Goal: Task Accomplishment & Management: Use online tool/utility

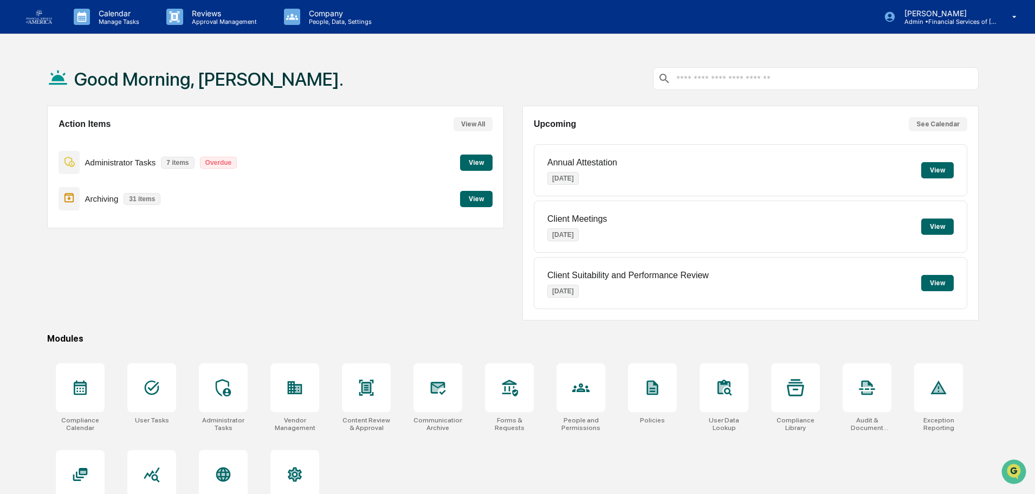
click at [279, 230] on div "Action Items View All Administrator Tasks 7 items Overdue View Archiving 31 ite…" at bounding box center [275, 213] width 456 height 215
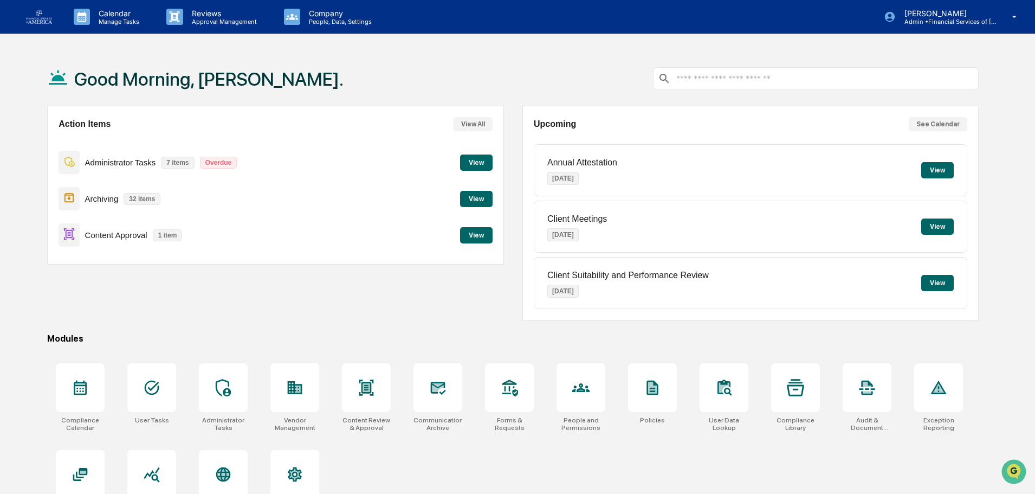
drag, startPoint x: 496, startPoint y: 199, endPoint x: 490, endPoint y: 198, distance: 6.0
click at [496, 198] on div "Action Items View All Administrator Tasks 7 items Overdue View Archiving 32 ite…" at bounding box center [275, 185] width 456 height 159
click at [484, 197] on button "View" at bounding box center [476, 199] width 33 height 16
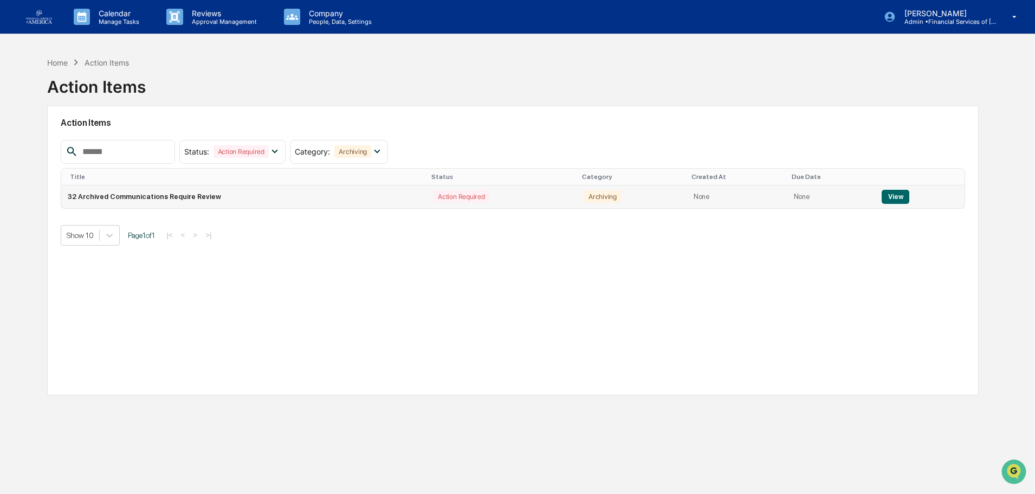
click at [886, 195] on button "View" at bounding box center [896, 197] width 28 height 14
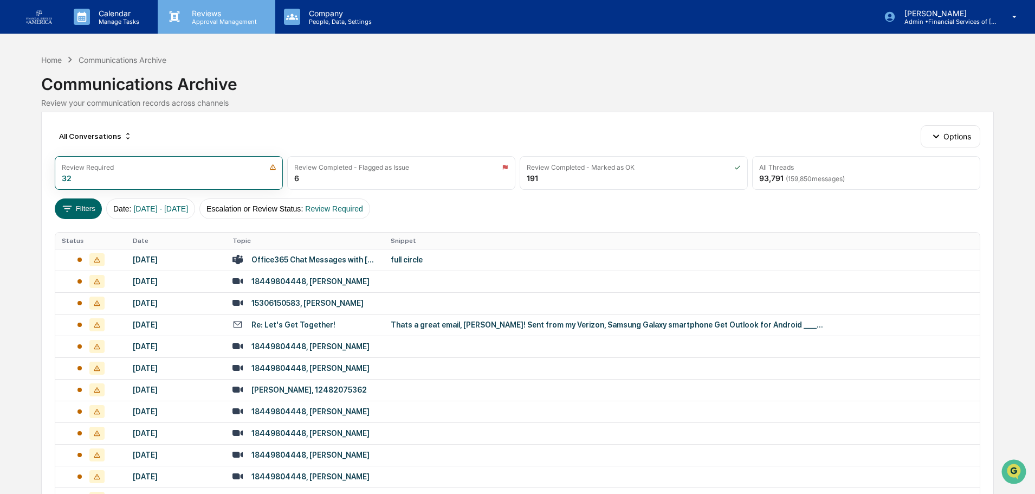
click at [192, 20] on p "Approval Management" at bounding box center [222, 22] width 79 height 8
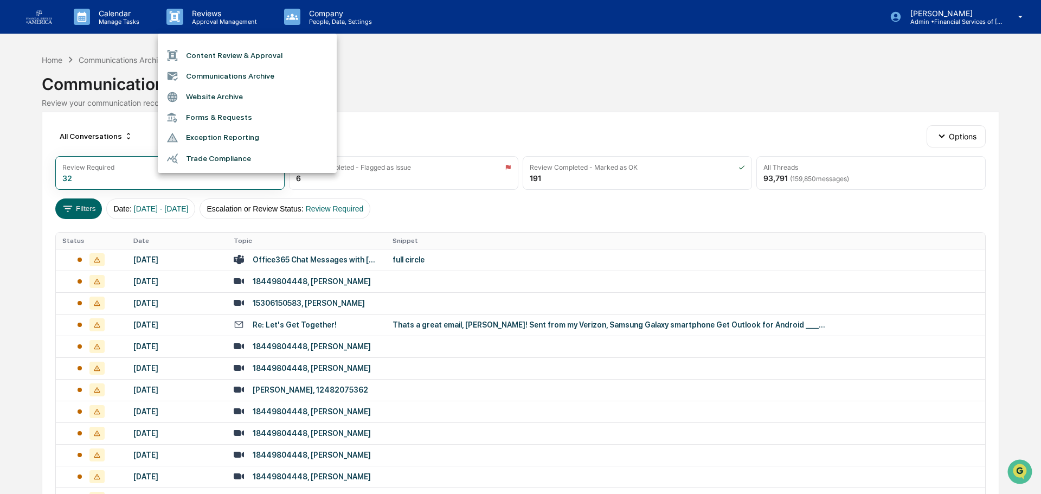
click at [200, 51] on li "Content Review & Approval" at bounding box center [247, 55] width 179 height 21
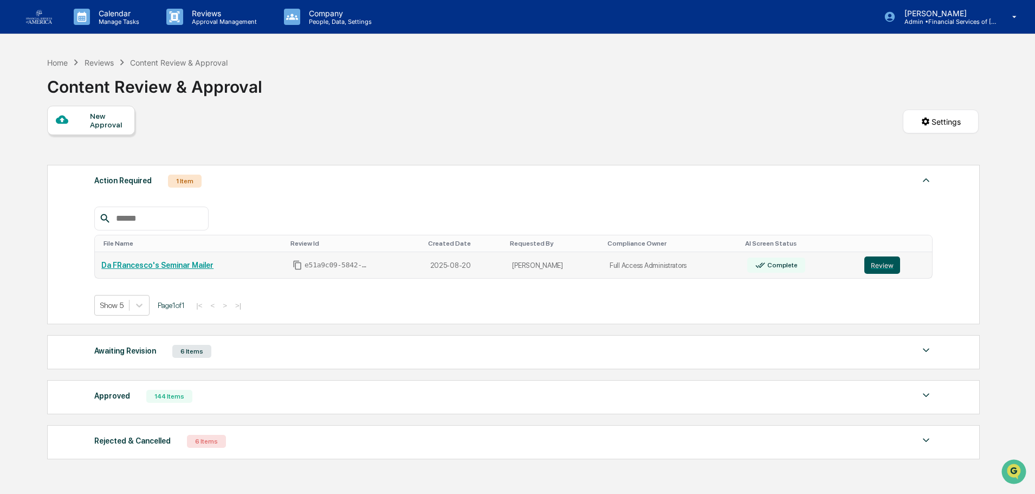
click at [881, 274] on button "Review" at bounding box center [883, 264] width 36 height 17
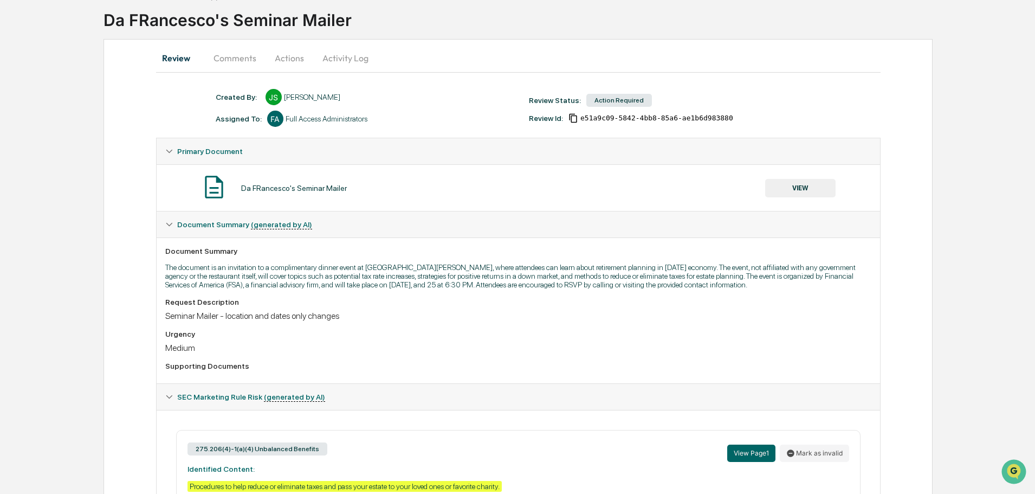
scroll to position [59, 0]
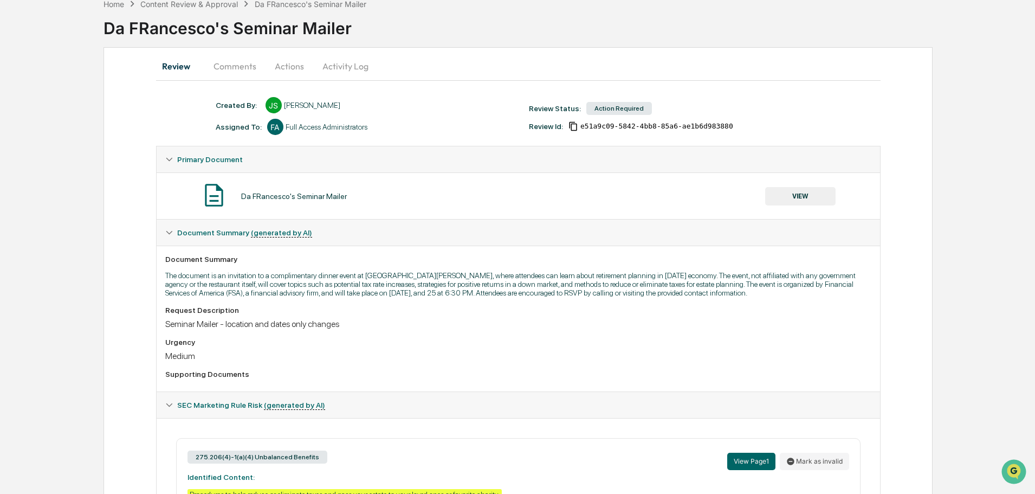
click at [785, 189] on button "VIEW" at bounding box center [801, 196] width 70 height 18
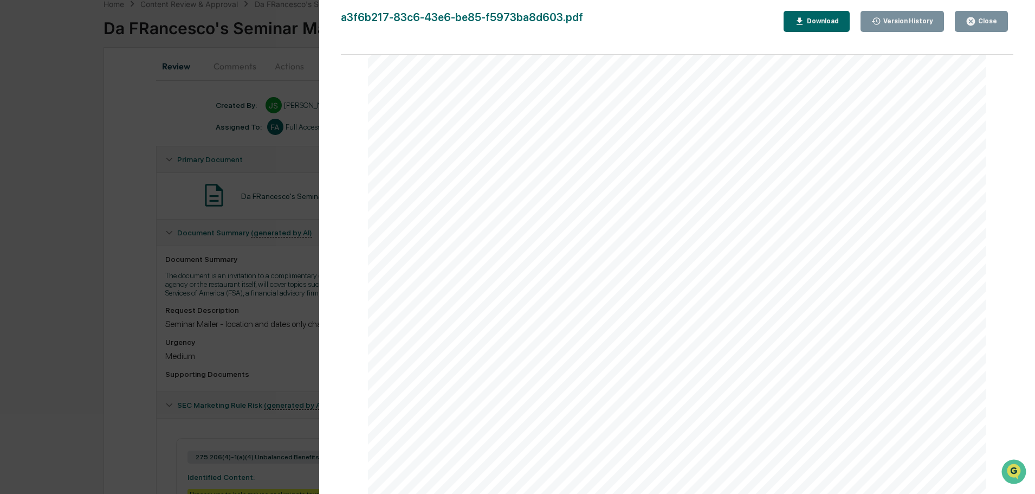
scroll to position [1368, 0]
click at [967, 18] on button "Close" at bounding box center [981, 21] width 53 height 21
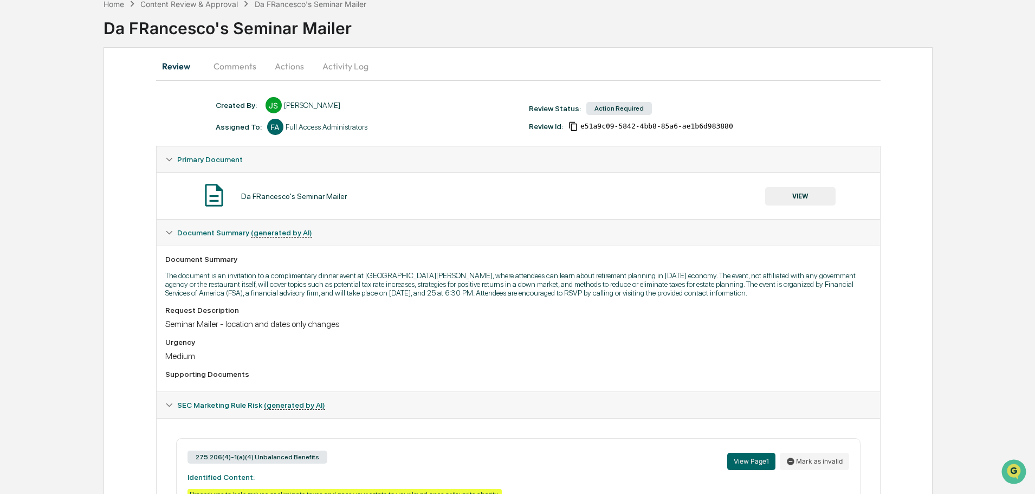
click at [297, 63] on button "Actions" at bounding box center [289, 66] width 49 height 26
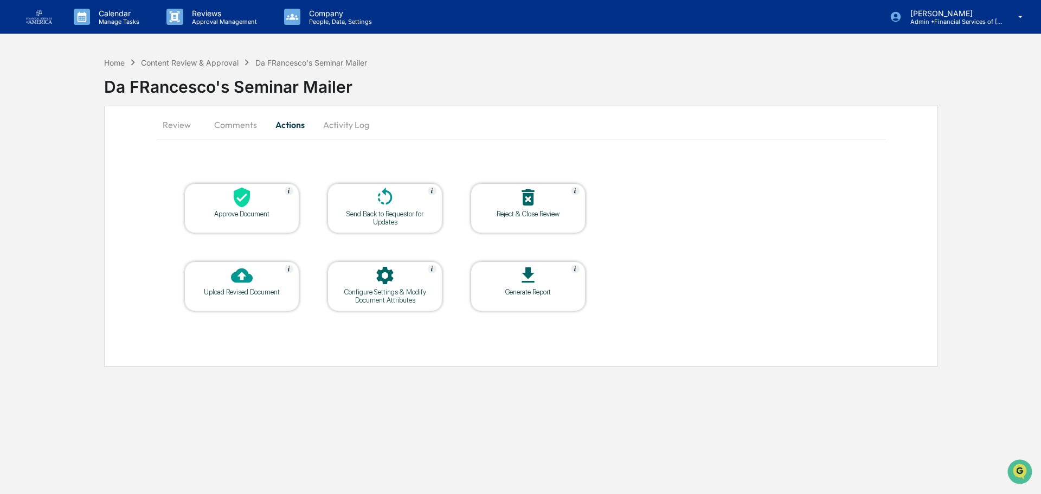
click at [276, 212] on div "Approve Document" at bounding box center [242, 214] width 98 height 8
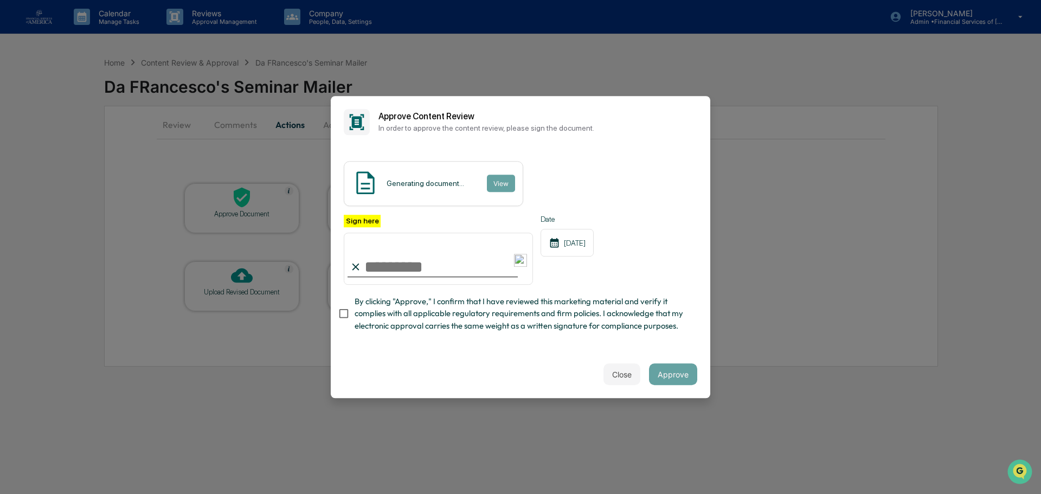
click at [403, 265] on input "Sign here" at bounding box center [438, 259] width 189 height 52
click at [522, 315] on span "By clicking "Approve," I confirm that I have reviewed this marketing material a…" at bounding box center [522, 313] width 334 height 36
click at [368, 255] on input "Sign here" at bounding box center [438, 259] width 189 height 52
type input "**********"
click at [677, 371] on button "Approve" at bounding box center [673, 374] width 48 height 22
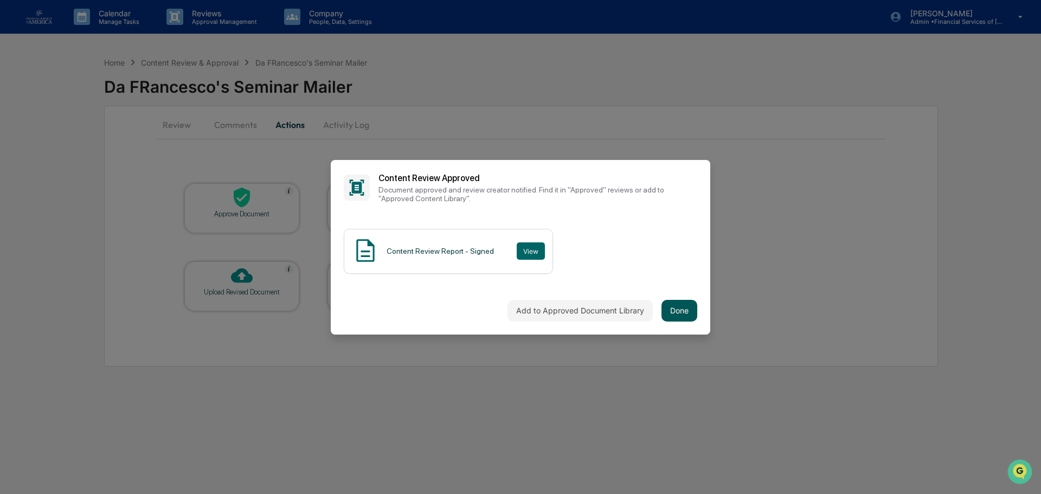
click at [685, 308] on button "Done" at bounding box center [679, 311] width 36 height 22
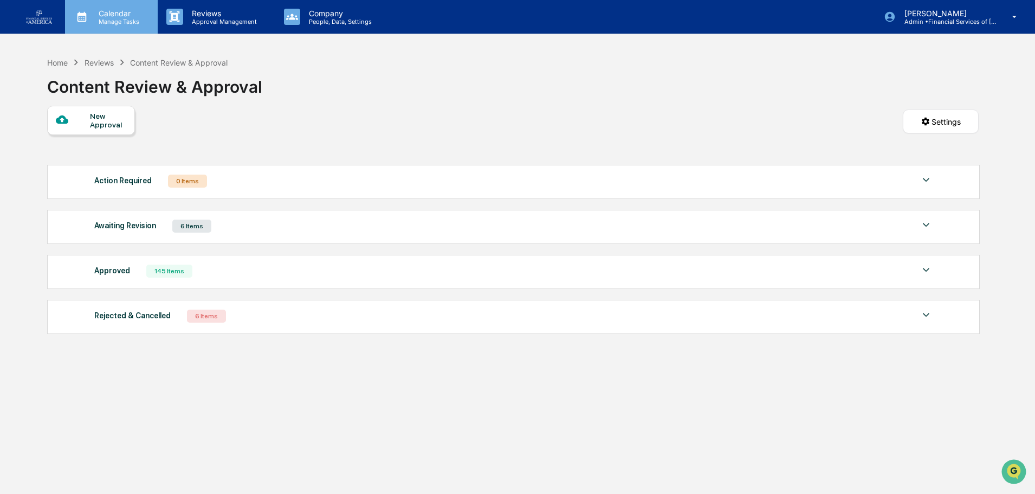
click at [105, 15] on p "Calendar" at bounding box center [117, 13] width 55 height 9
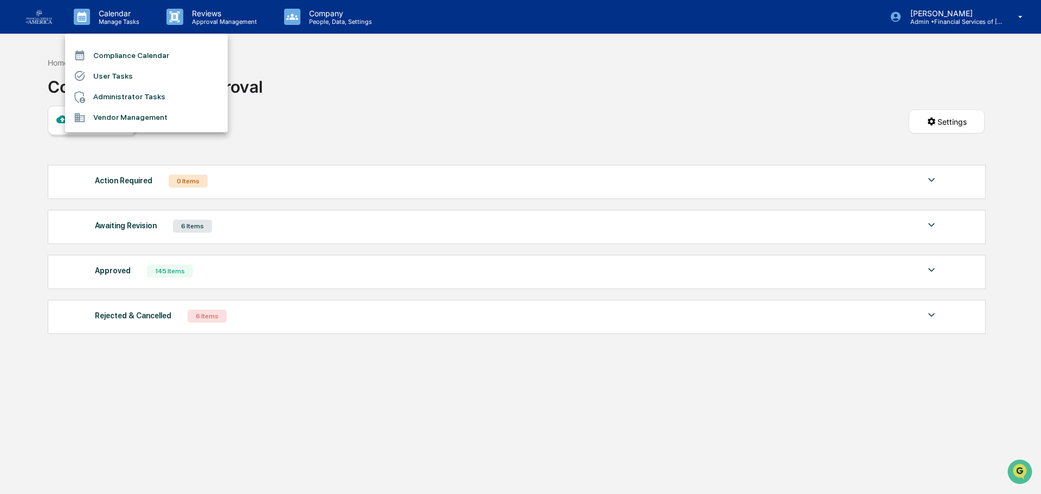
click at [528, 87] on div at bounding box center [520, 247] width 1041 height 494
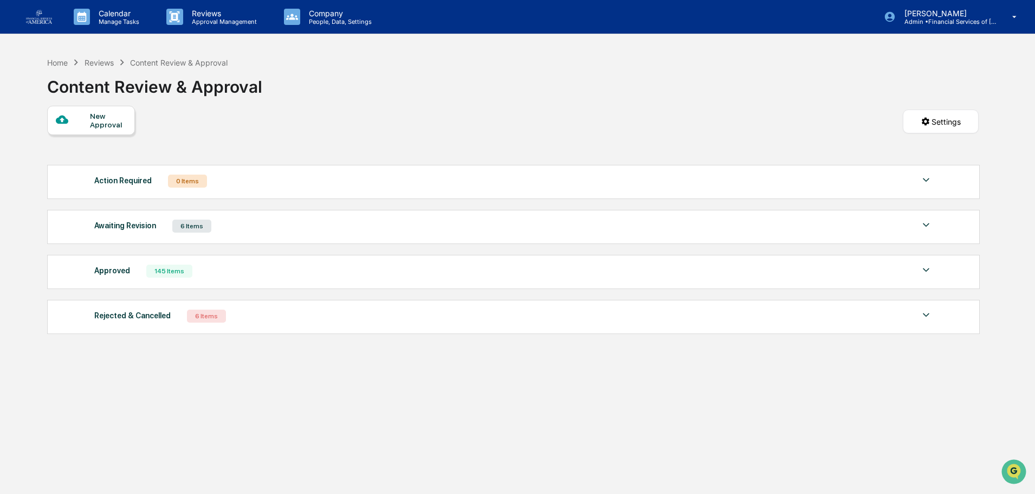
click at [37, 26] on link at bounding box center [45, 17] width 39 height 34
